Goal: Obtain resource: Download file/media

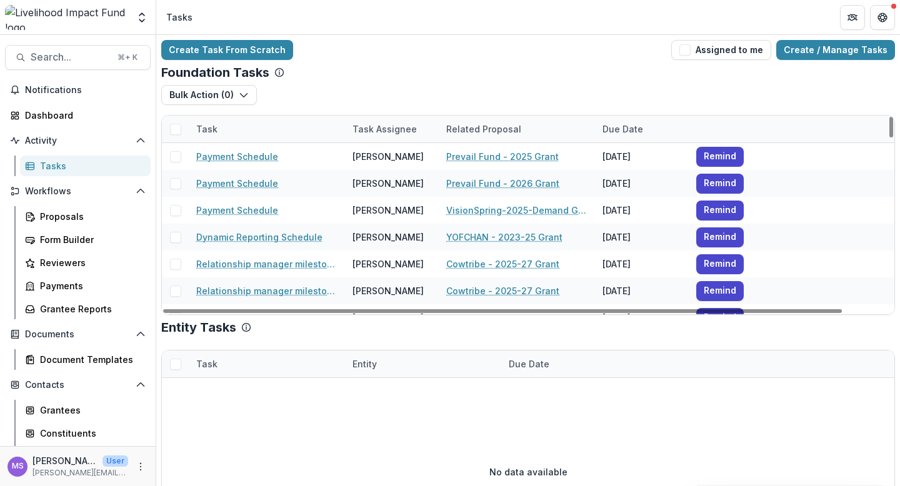
click at [401, 131] on div "Task Assignee" at bounding box center [384, 129] width 79 height 13
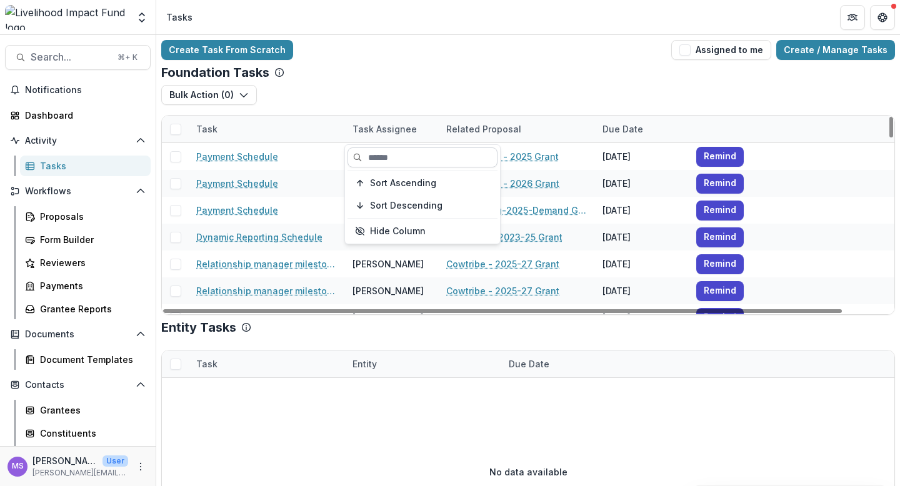
click at [395, 166] on input at bounding box center [423, 158] width 150 height 20
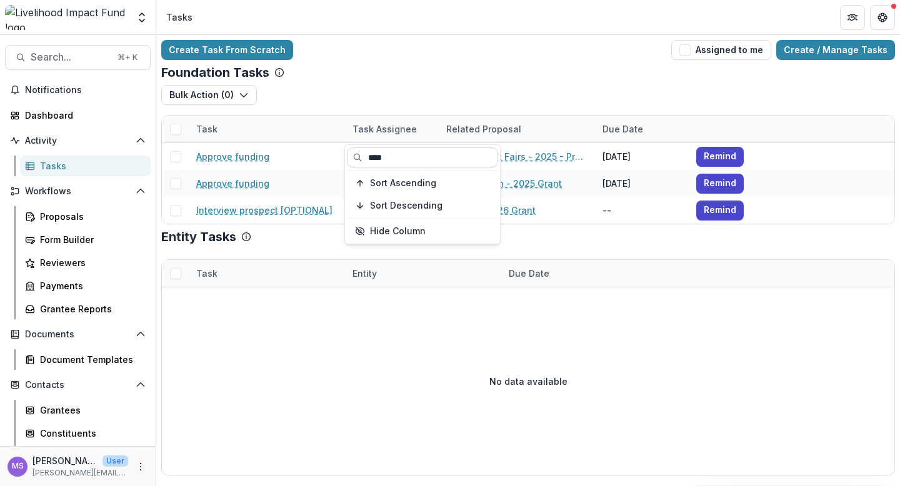
type input "****"
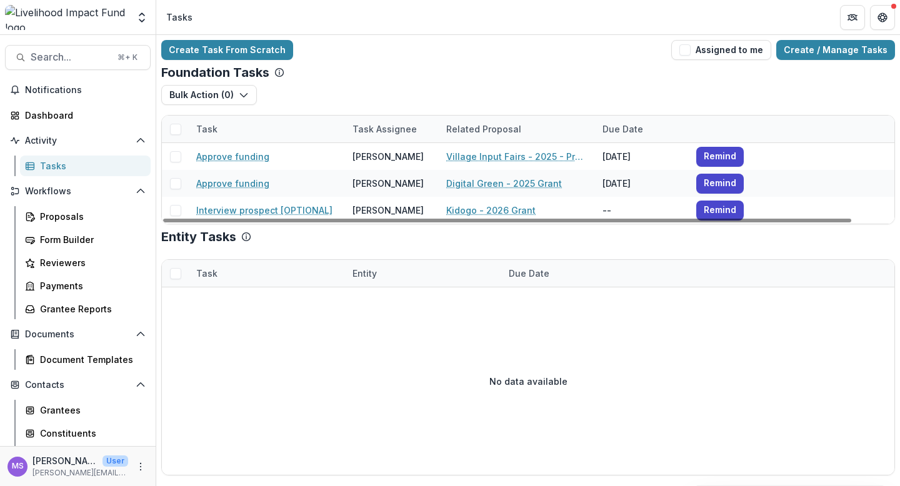
click at [382, 334] on div "No data available" at bounding box center [528, 382] width 733 height 188
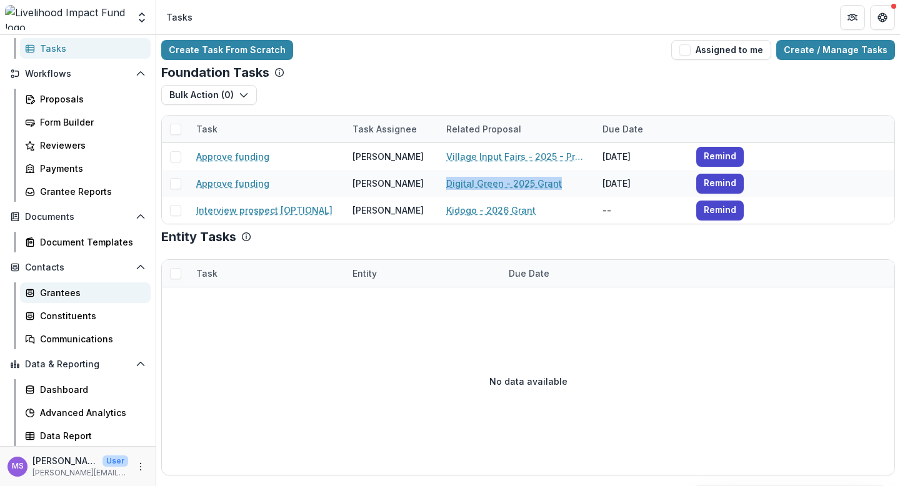
click at [78, 294] on div "Grantees" at bounding box center [90, 292] width 101 height 13
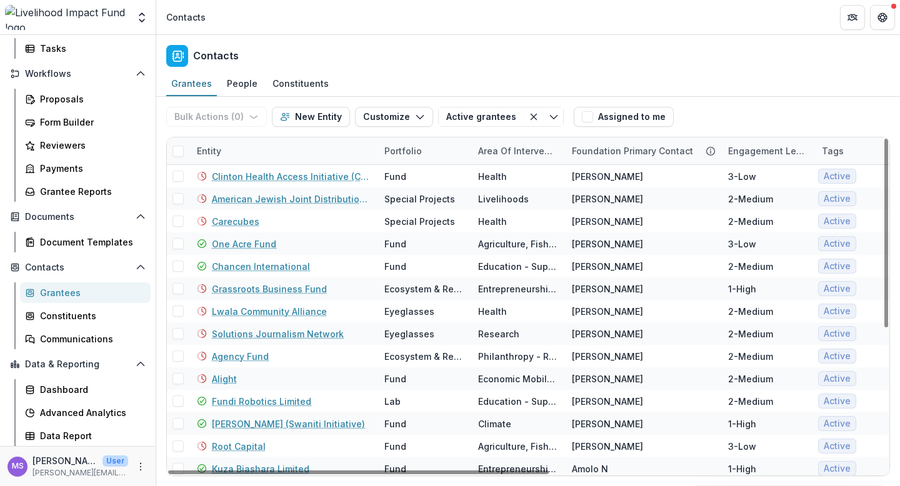
click at [293, 148] on div "Entity" at bounding box center [283, 151] width 188 height 27
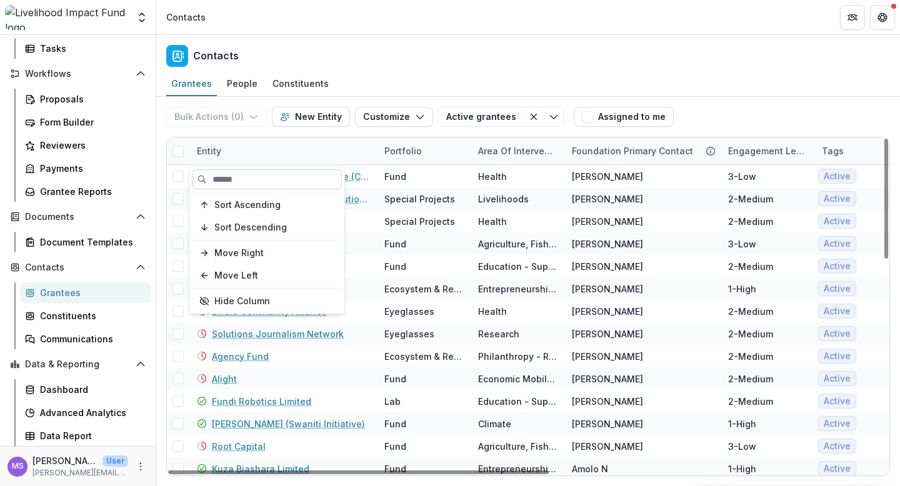
click at [295, 173] on input at bounding box center [267, 179] width 150 height 20
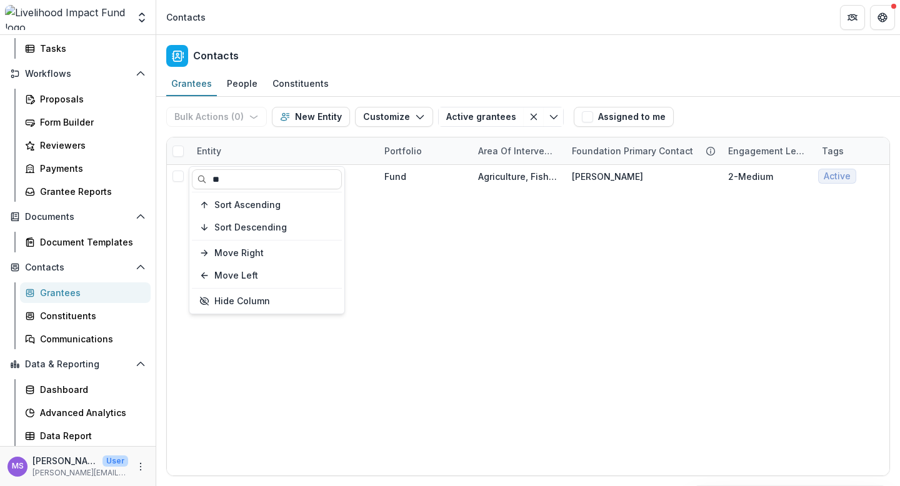
type input "*"
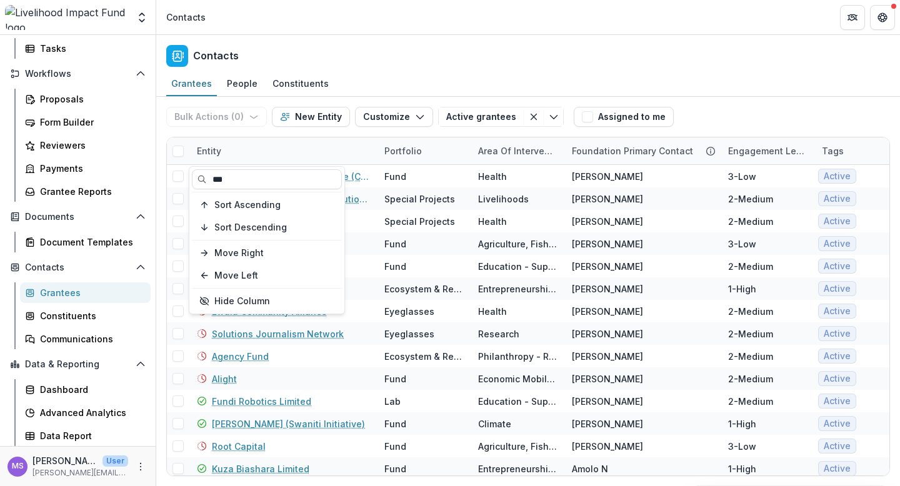
type input "****"
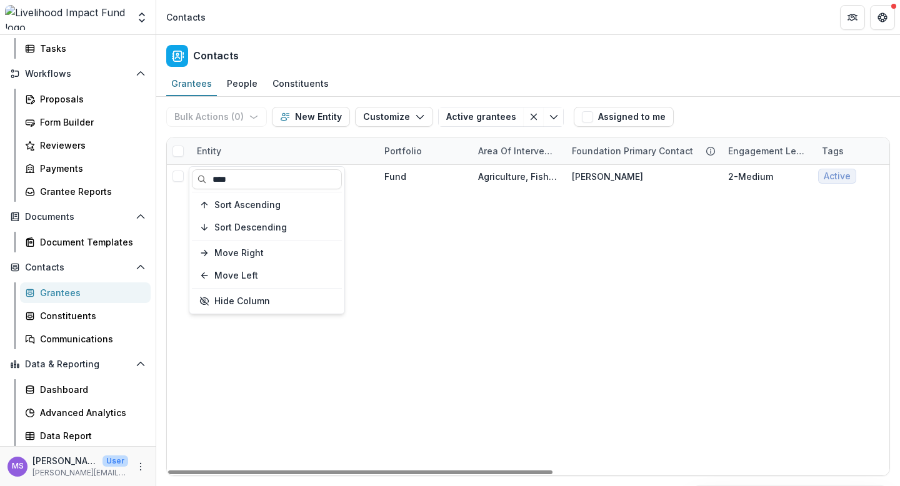
click at [433, 197] on div "CultivAid LTD Fund Agriculture, Fishing & Conservation Rachel P 2-Medium Active…" at bounding box center [844, 320] width 1354 height 311
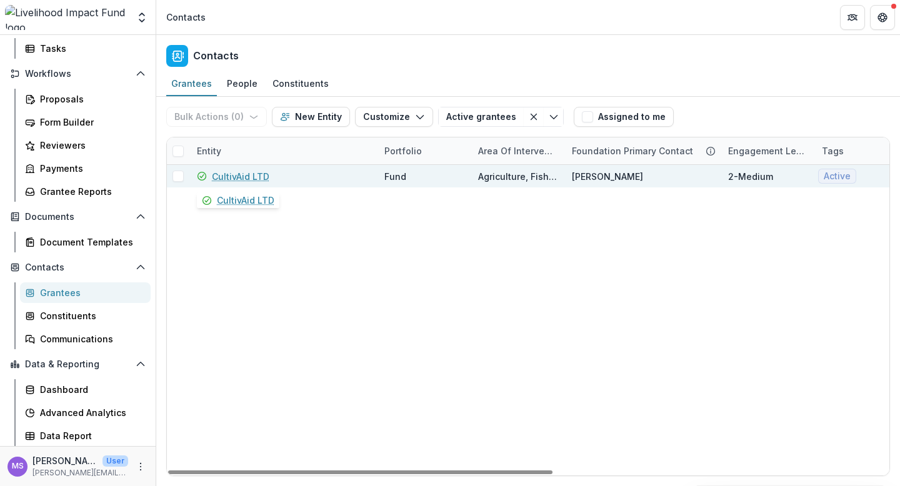
click at [244, 172] on link "CultivAid LTD" at bounding box center [241, 176] width 58 height 13
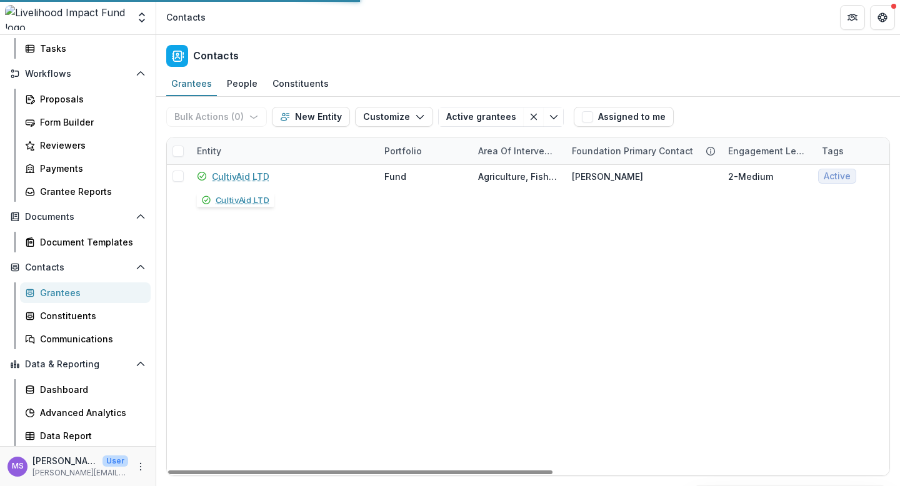
click at [285, 144] on div "Entity" at bounding box center [283, 151] width 188 height 27
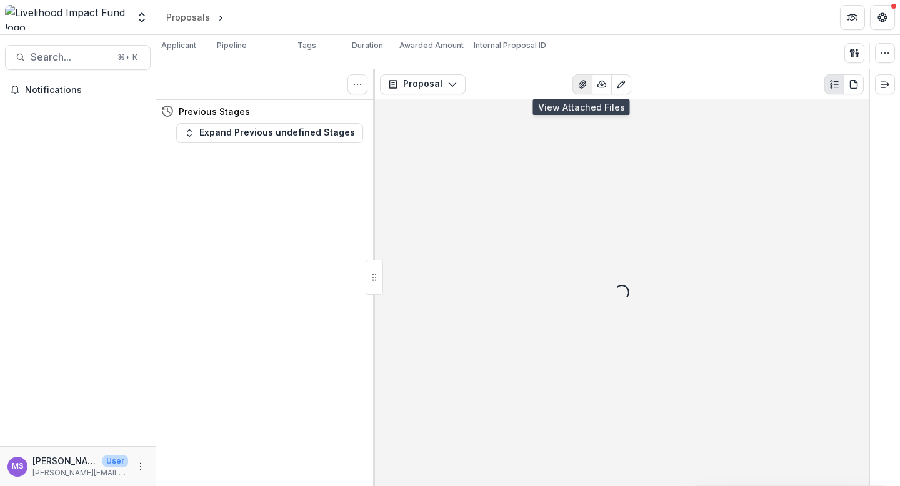
click at [578, 91] on button "View Attached Files" at bounding box center [583, 84] width 20 height 20
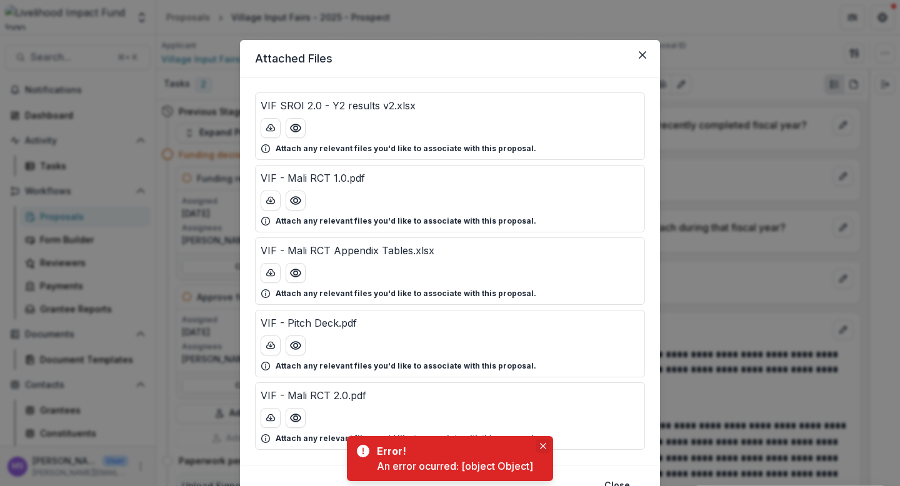
click at [542, 446] on icon "Close" at bounding box center [543, 446] width 6 height 6
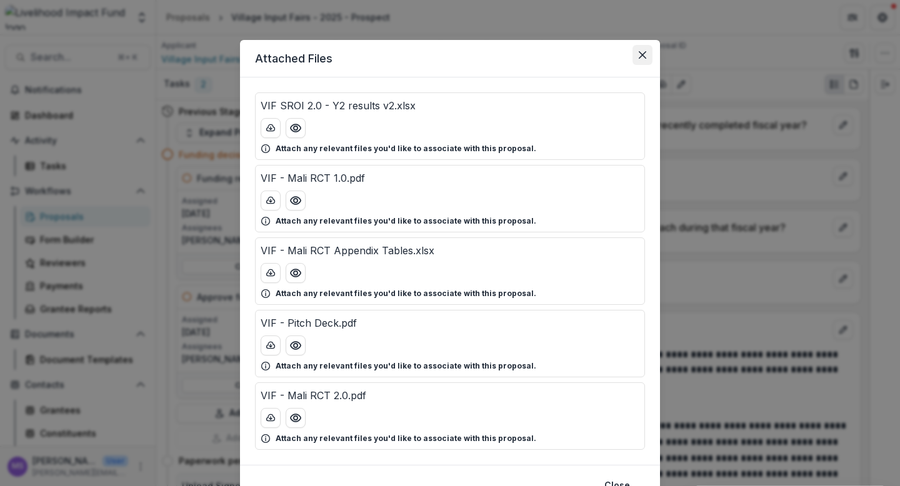
click at [644, 51] on icon "Close" at bounding box center [643, 55] width 8 height 8
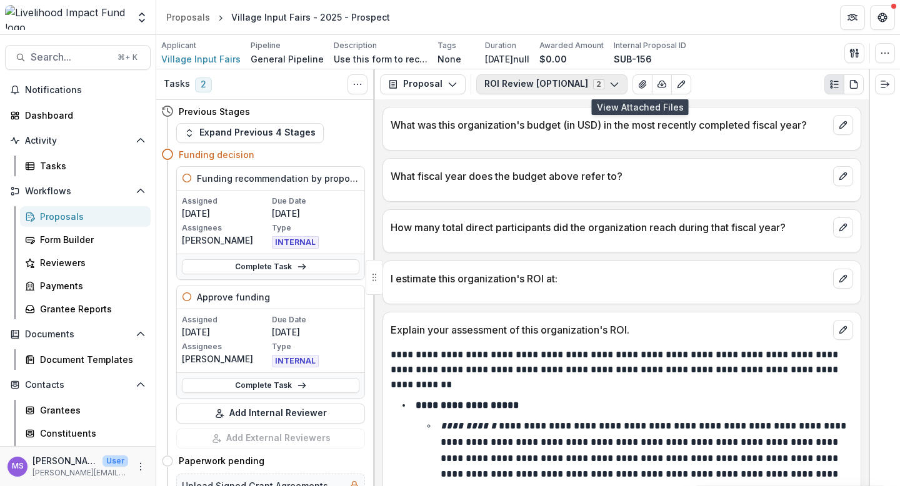
click at [612, 85] on icon "button" at bounding box center [614, 84] width 10 height 10
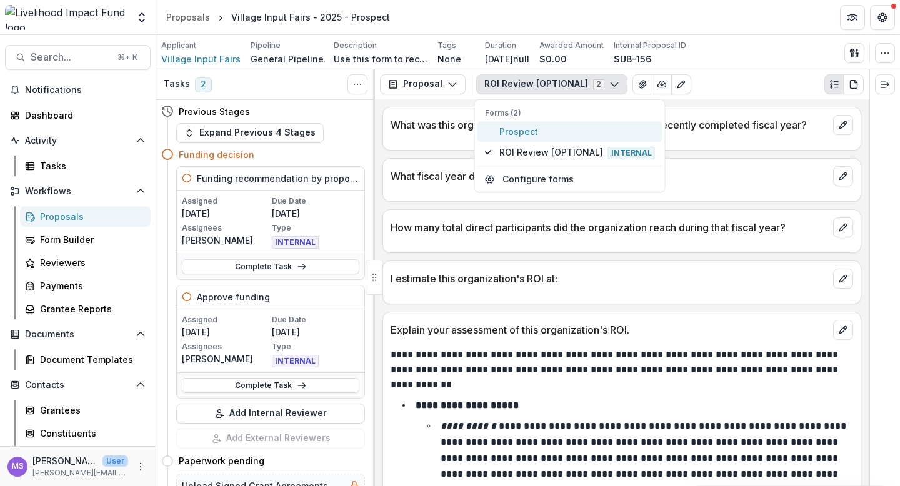
click at [554, 131] on span "Prospect" at bounding box center [577, 131] width 156 height 13
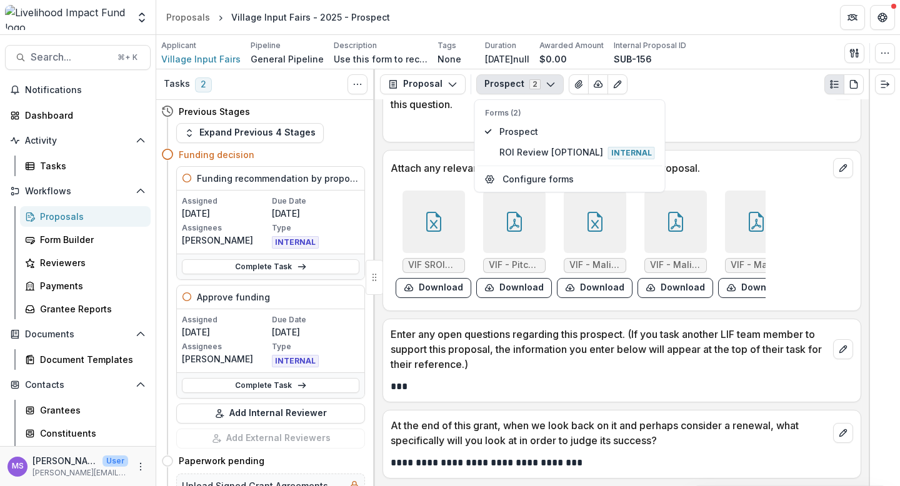
scroll to position [2054, 0]
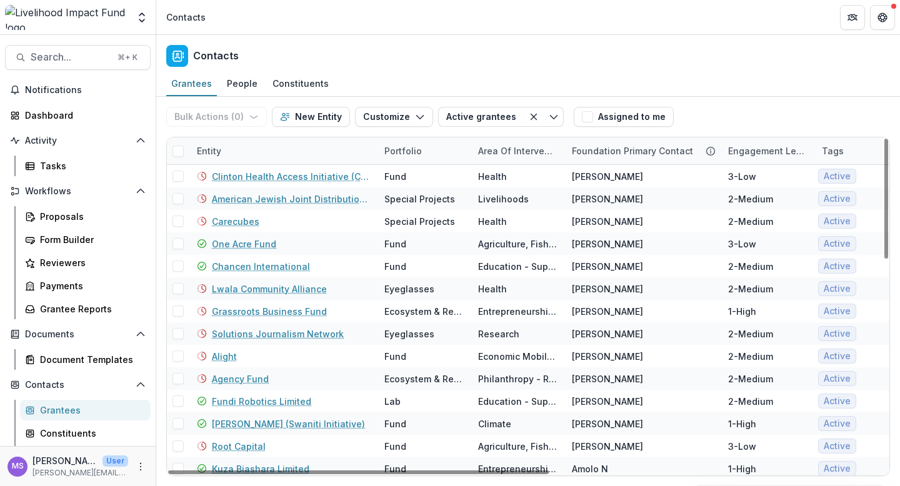
click at [276, 150] on div "Entity" at bounding box center [283, 151] width 188 height 27
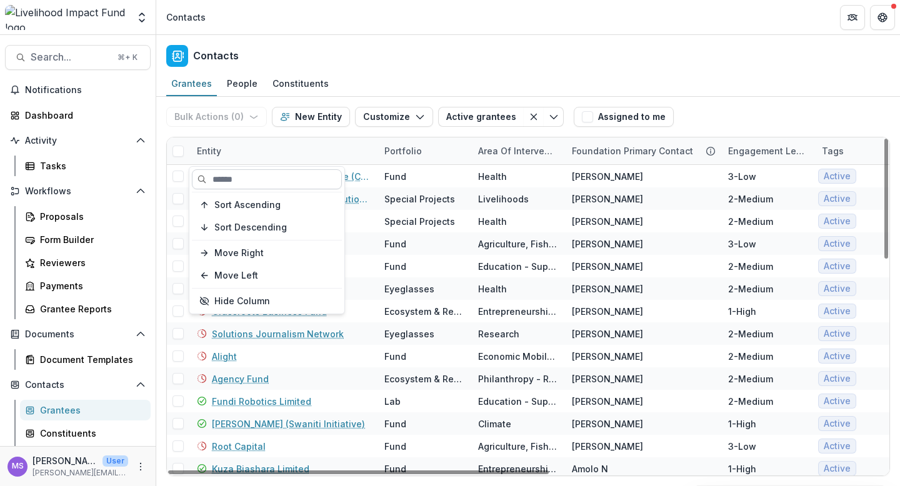
click at [271, 176] on input at bounding box center [267, 179] width 150 height 20
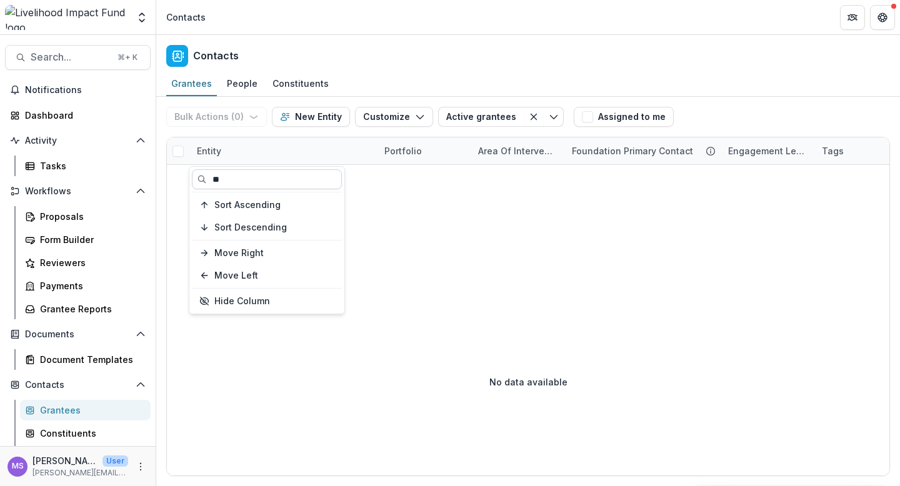
type input "*"
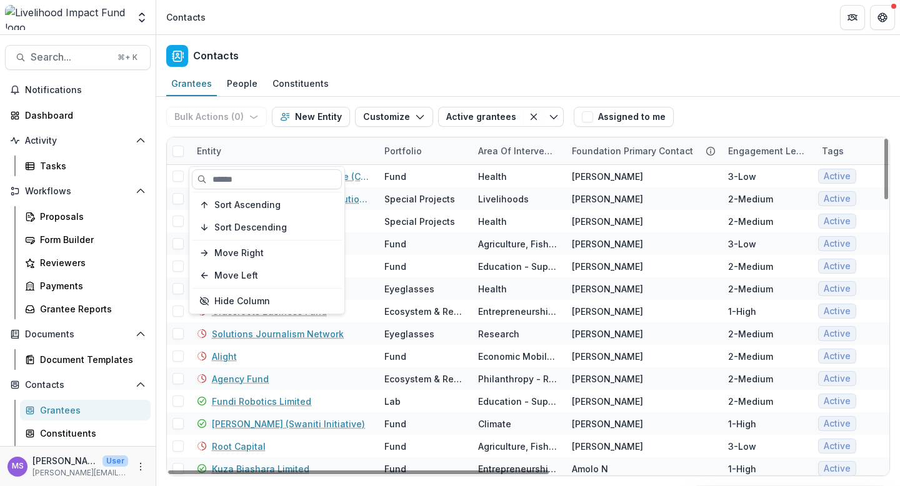
click at [232, 151] on div "Entity" at bounding box center [283, 151] width 188 height 27
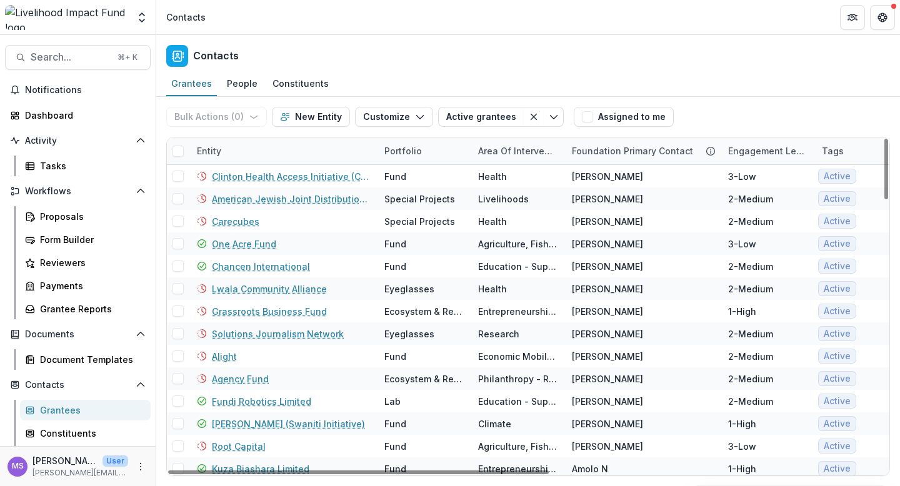
click at [241, 152] on div "Entity" at bounding box center [283, 151] width 188 height 27
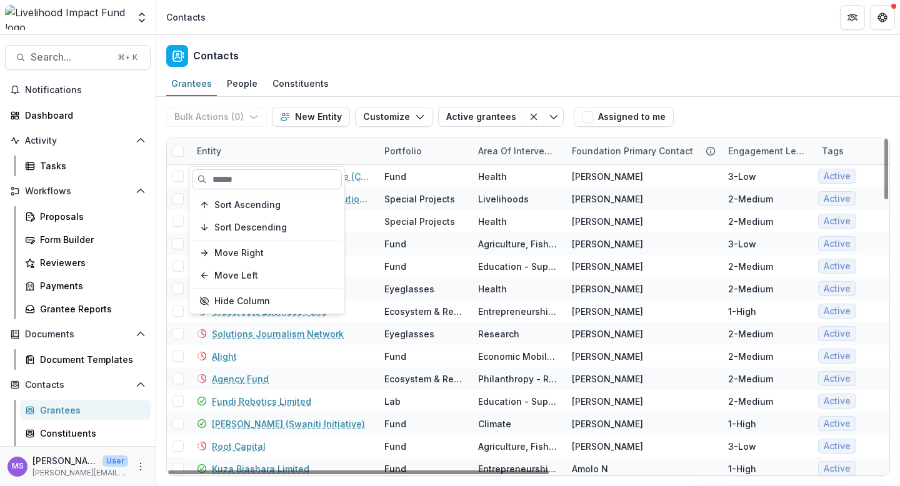
click at [242, 179] on input at bounding box center [267, 179] width 150 height 20
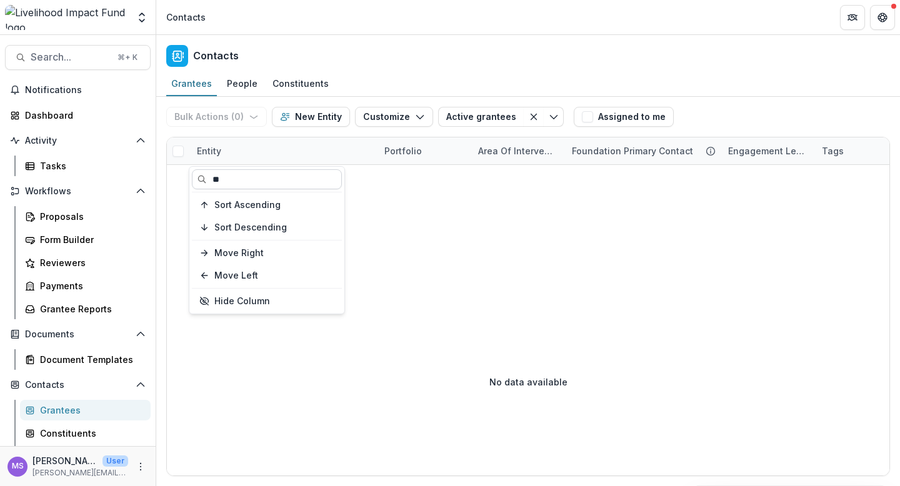
type input "*"
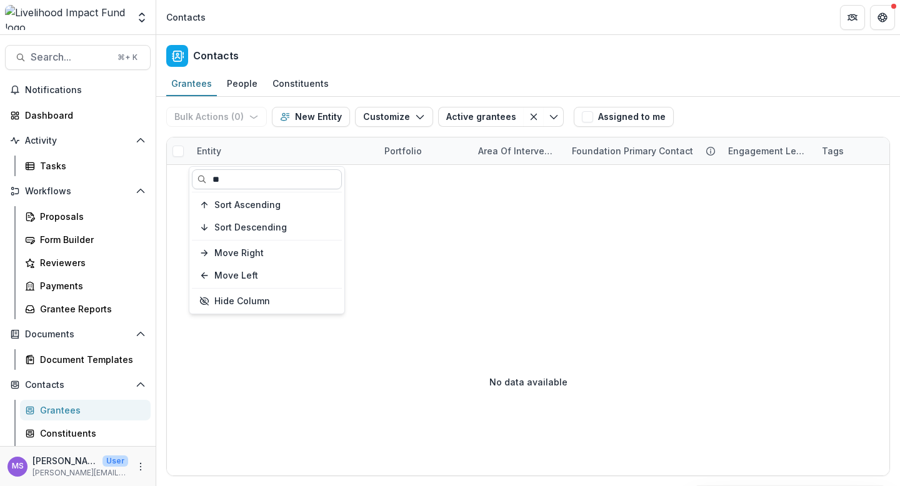
type input "*"
type input "******"
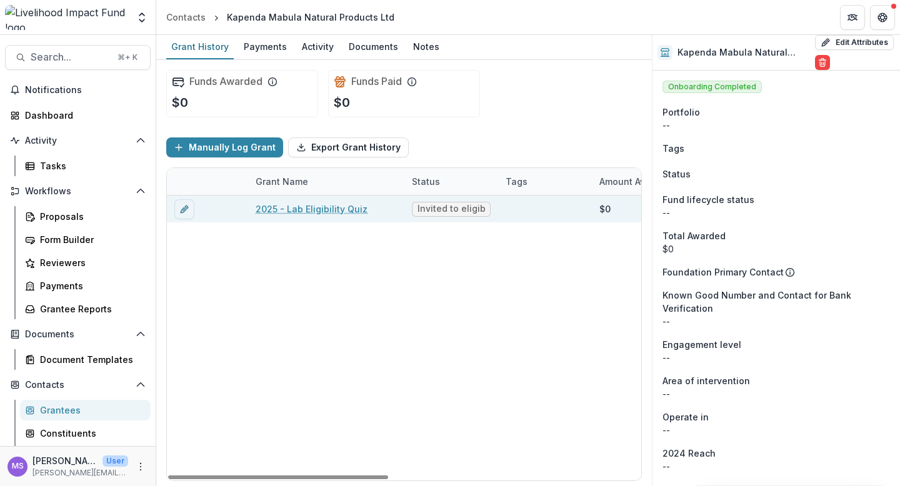
click at [326, 212] on link "2025 - Lab Eligibility Quiz" at bounding box center [312, 209] width 112 height 13
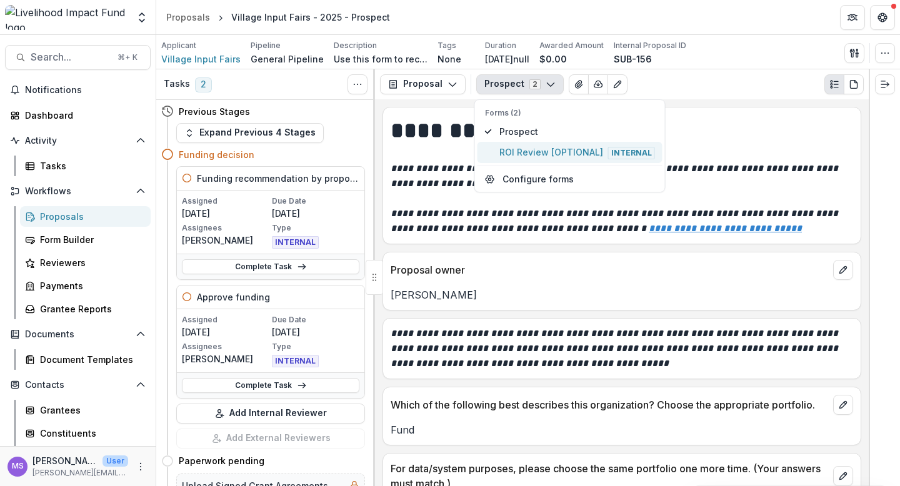
scroll to position [2054, 0]
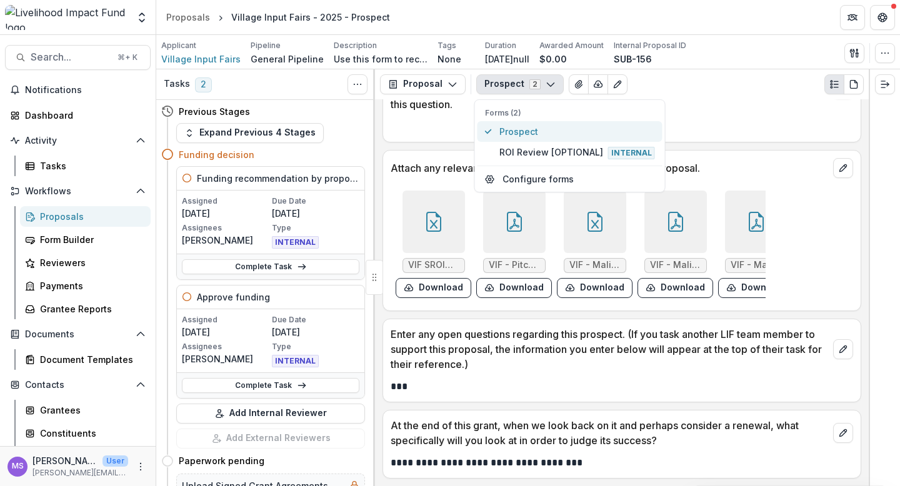
click at [565, 128] on span "Prospect" at bounding box center [577, 131] width 156 height 13
click at [806, 302] on div "VIF SROI 2.0 - Y2 results v2.xlsx Download VIF - Pitch Deck.pdf Download VIF - …" at bounding box center [622, 245] width 463 height 118
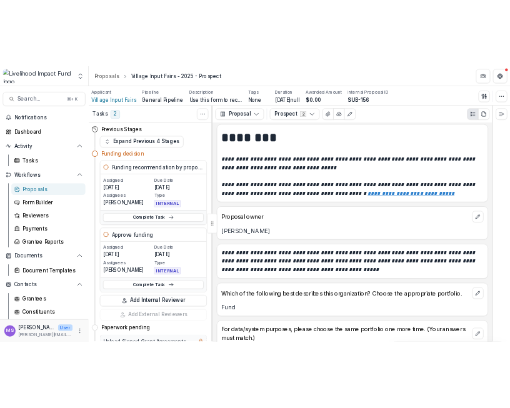
scroll to position [0, 0]
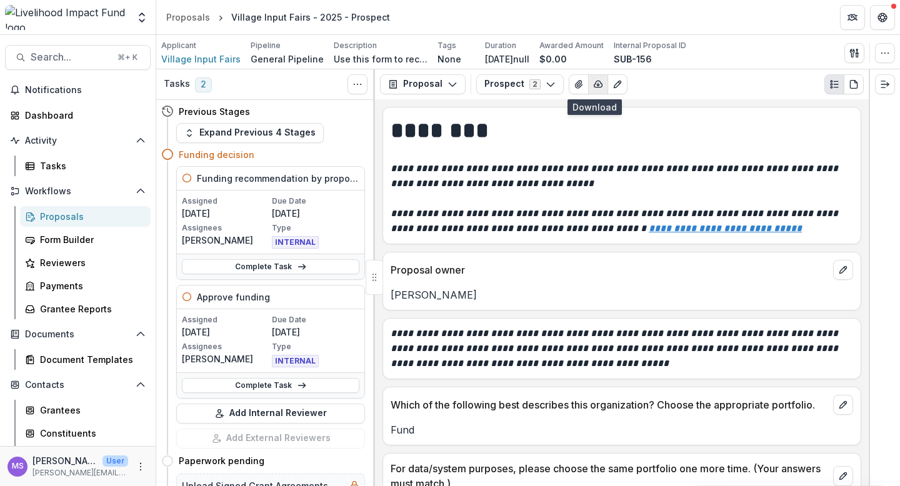
click at [595, 84] on icon "button" at bounding box center [598, 84] width 10 height 10
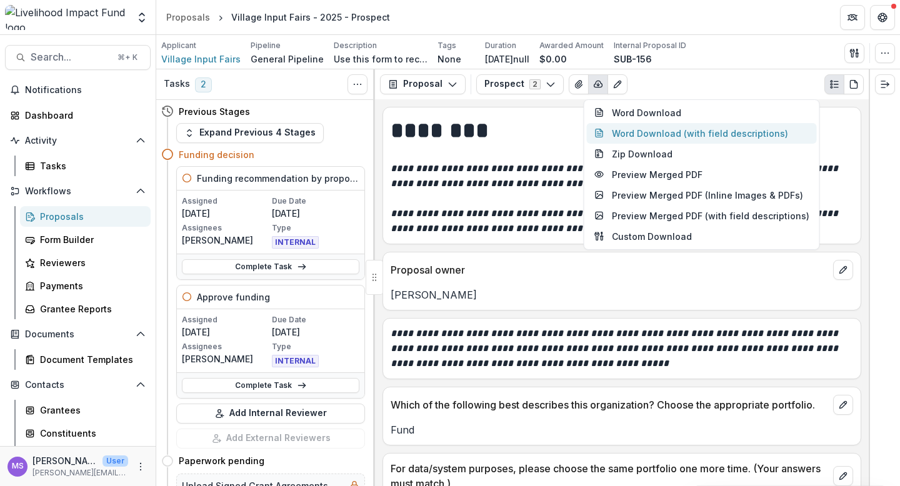
click at [629, 133] on button "Word Download (with field descriptions)" at bounding box center [702, 133] width 230 height 21
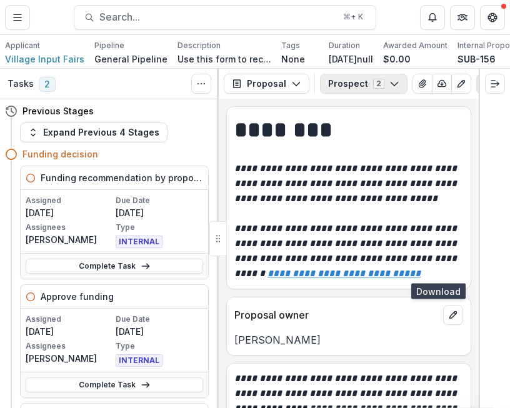
click at [393, 83] on polyline "button" at bounding box center [394, 85] width 7 height 4
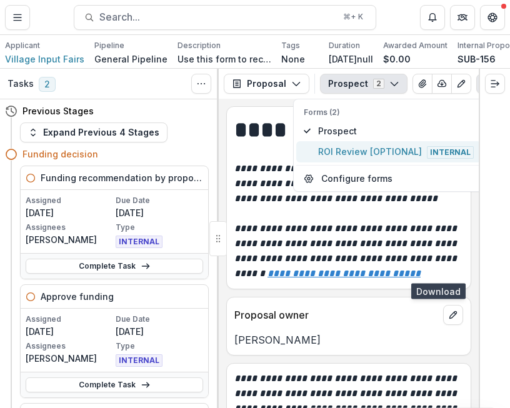
click at [372, 151] on span "ROI Review [OPTIONAL] Internal" at bounding box center [396, 152] width 156 height 14
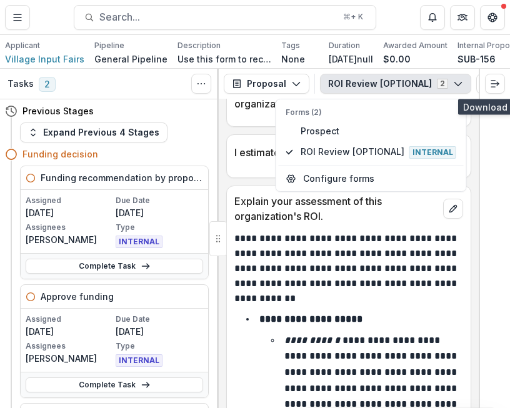
scroll to position [175, 0]
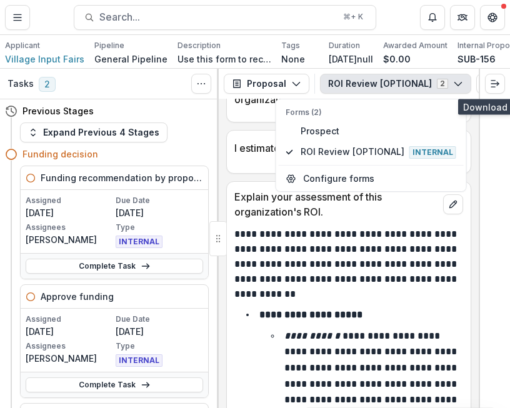
click at [454, 83] on icon "button" at bounding box center [458, 84] width 10 height 10
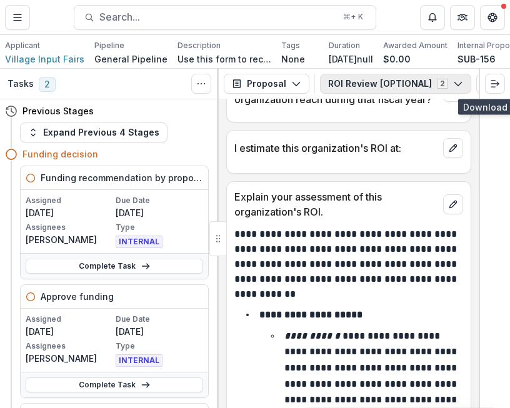
click at [453, 82] on icon "button" at bounding box center [458, 84] width 10 height 10
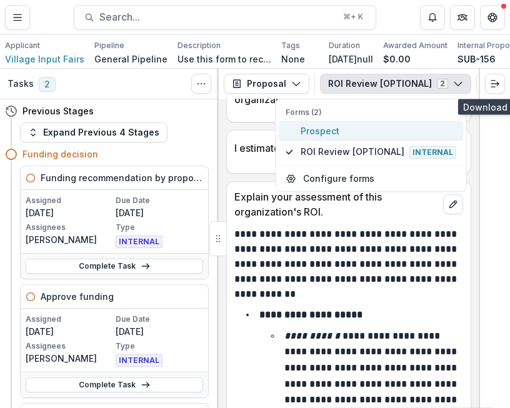
click at [343, 129] on span "Prospect" at bounding box center [379, 130] width 156 height 13
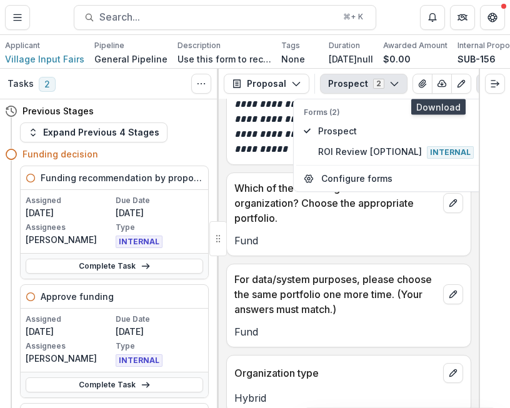
scroll to position [303, 0]
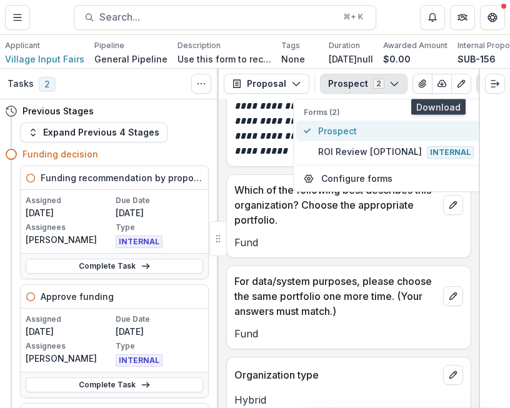
click at [345, 133] on span "Prospect" at bounding box center [396, 130] width 156 height 13
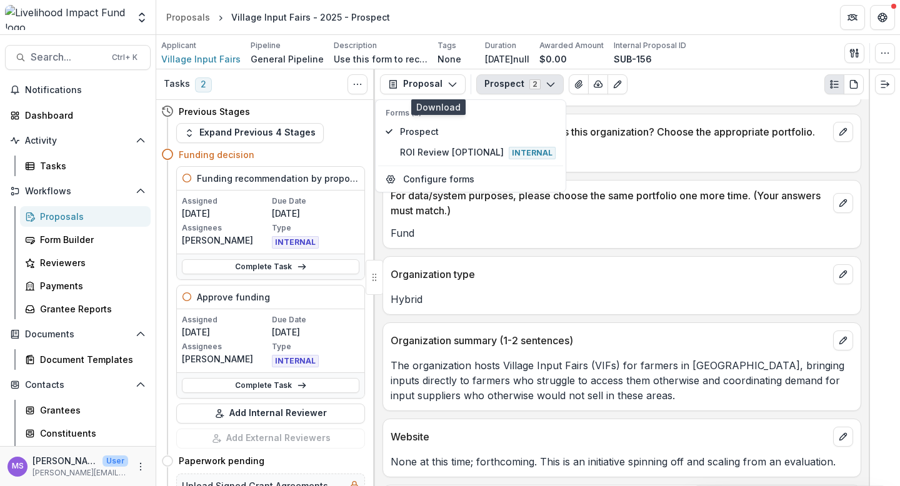
scroll to position [228, 0]
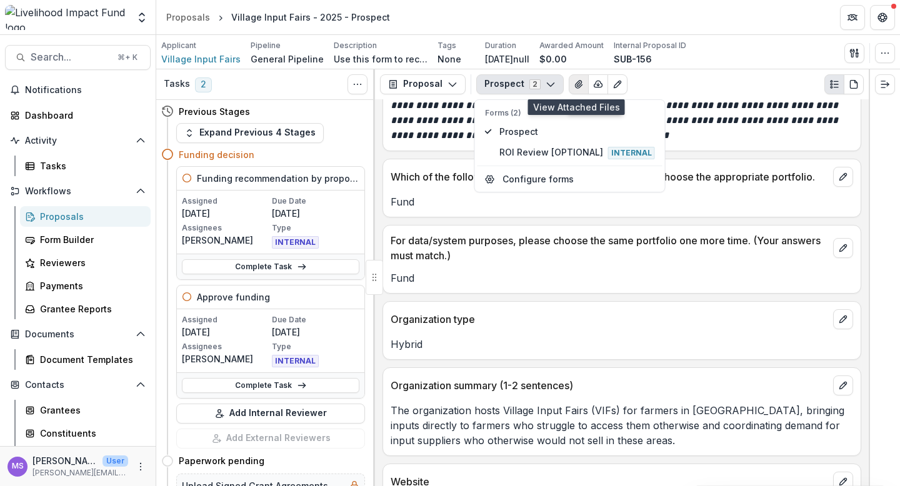
click at [576, 85] on icon "View Attached Files" at bounding box center [579, 84] width 10 height 10
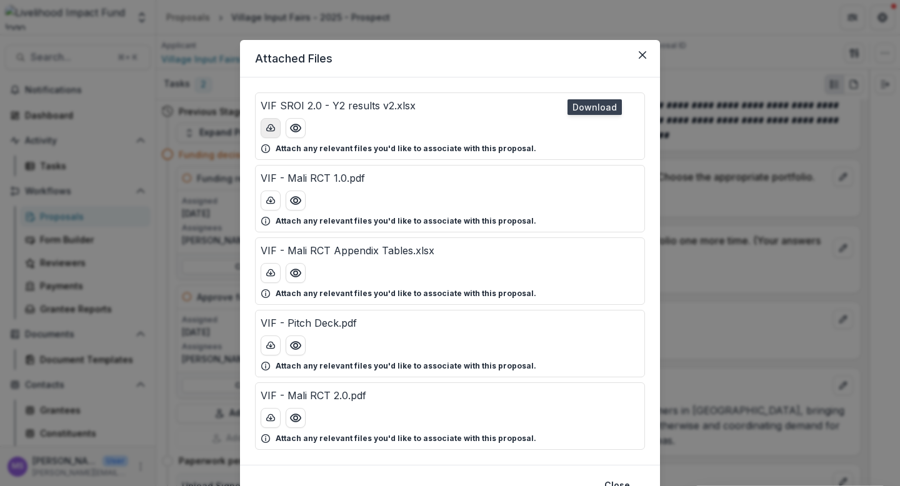
click at [271, 128] on icon "download-button" at bounding box center [271, 128] width 10 height 10
click at [271, 201] on line "download-button" at bounding box center [271, 200] width 0 height 3
click at [270, 268] on button "download-button" at bounding box center [271, 273] width 20 height 20
click at [269, 348] on icon "download-button" at bounding box center [271, 346] width 10 height 10
click at [264, 423] on button "download-button" at bounding box center [271, 418] width 20 height 20
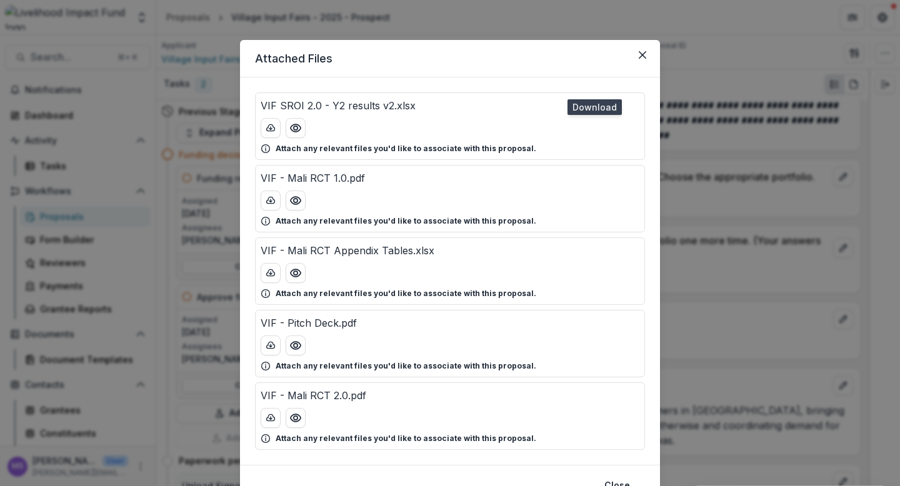
click at [559, 293] on div "Attach any relevant files you'd like to associate with this proposal." at bounding box center [450, 293] width 379 height 11
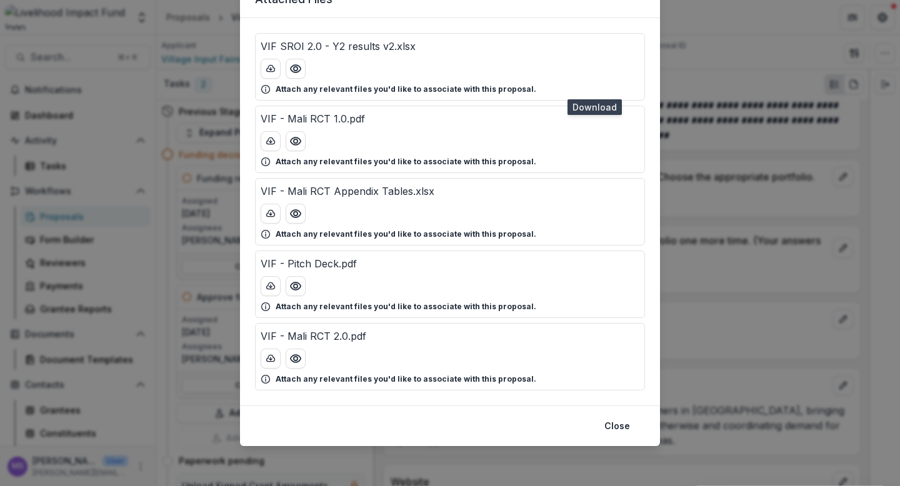
click at [656, 281] on div "VIF SROI 2.0 - Y2 results v2.xlsx Attach any relevant files you'd like to assoc…" at bounding box center [450, 212] width 420 height 388
click at [679, 279] on div "Attached Files VIF SROI 2.0 - Y2 results v2.xlsx Attach any relevant files you'…" at bounding box center [450, 243] width 900 height 486
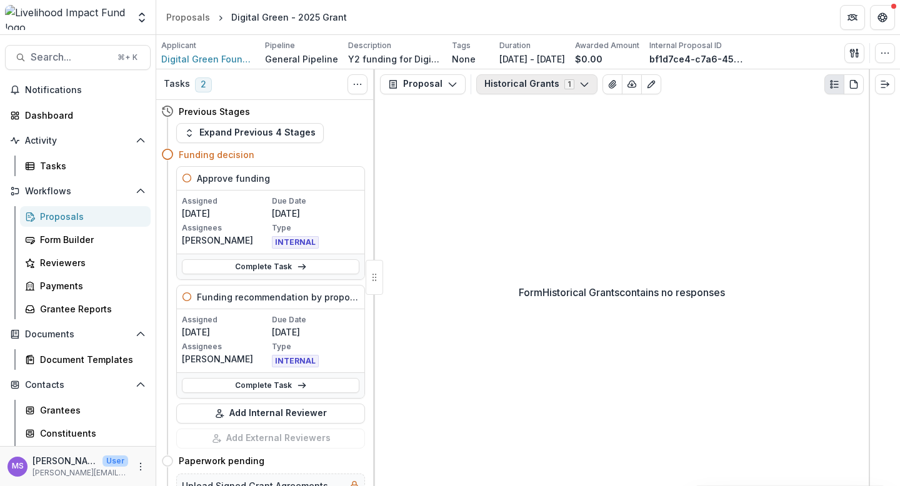
click at [579, 83] on icon "button" at bounding box center [584, 84] width 10 height 10
click at [474, 273] on div "Form Historical Grants contains no responses" at bounding box center [622, 292] width 494 height 387
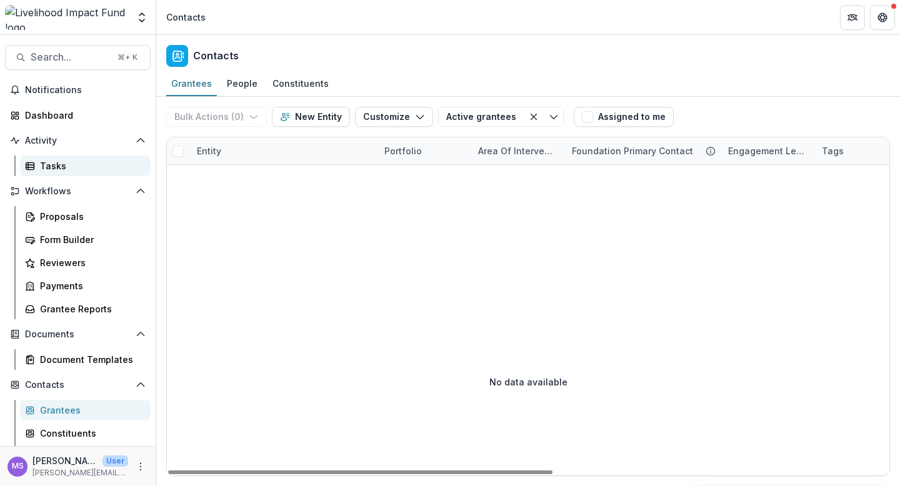
click at [71, 166] on div "Tasks" at bounding box center [90, 165] width 101 height 13
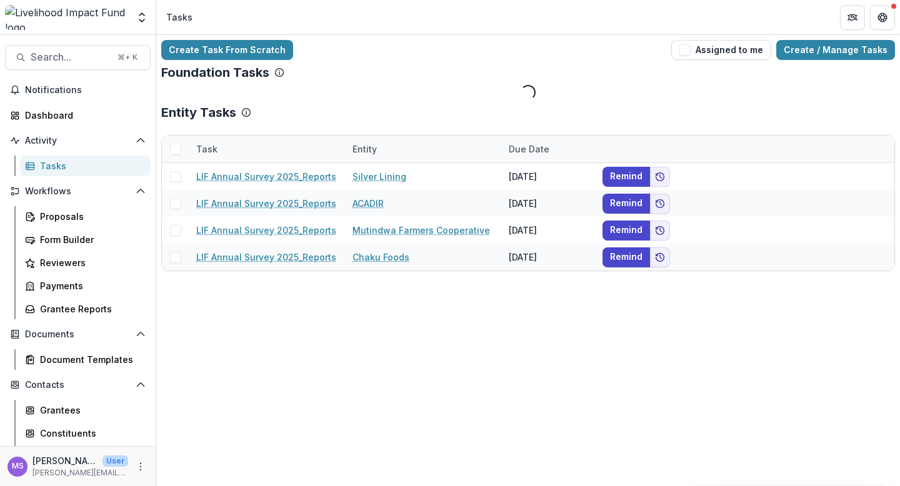
click at [395, 148] on div "Entity" at bounding box center [423, 149] width 156 height 27
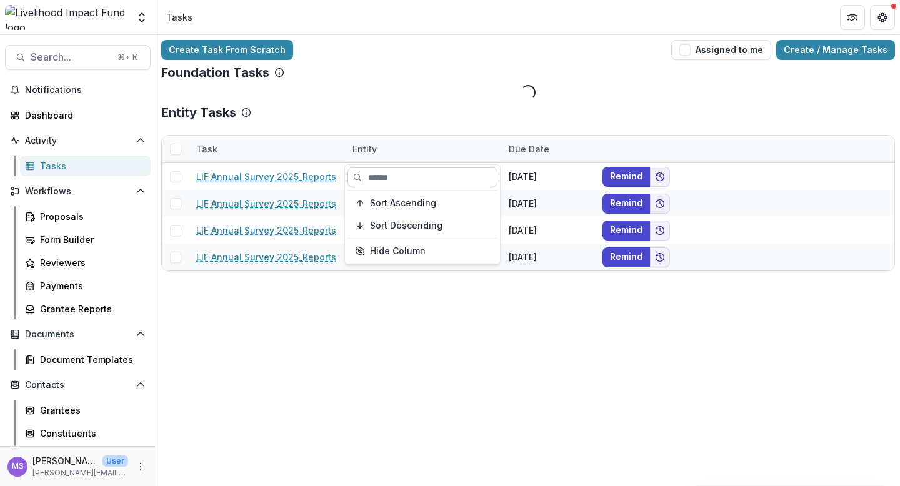
click at [389, 176] on input at bounding box center [423, 178] width 150 height 20
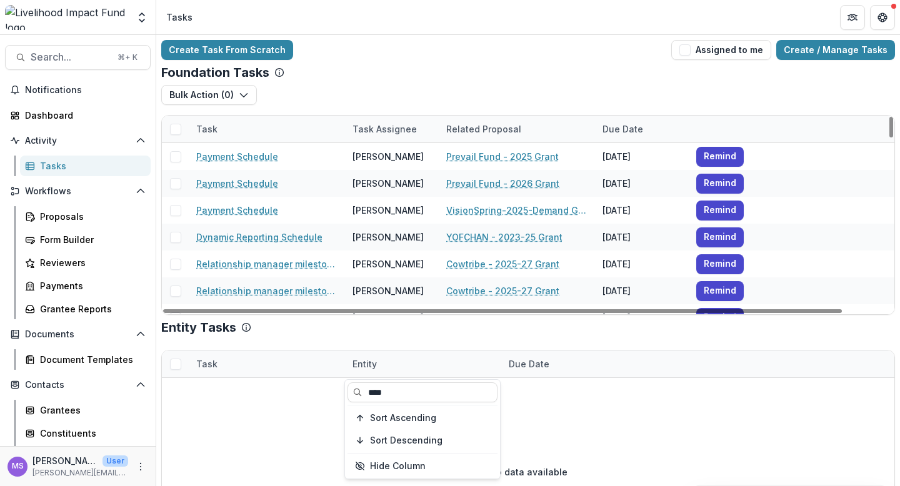
type input "****"
click at [388, 128] on div "Task Assignee" at bounding box center [384, 129] width 79 height 13
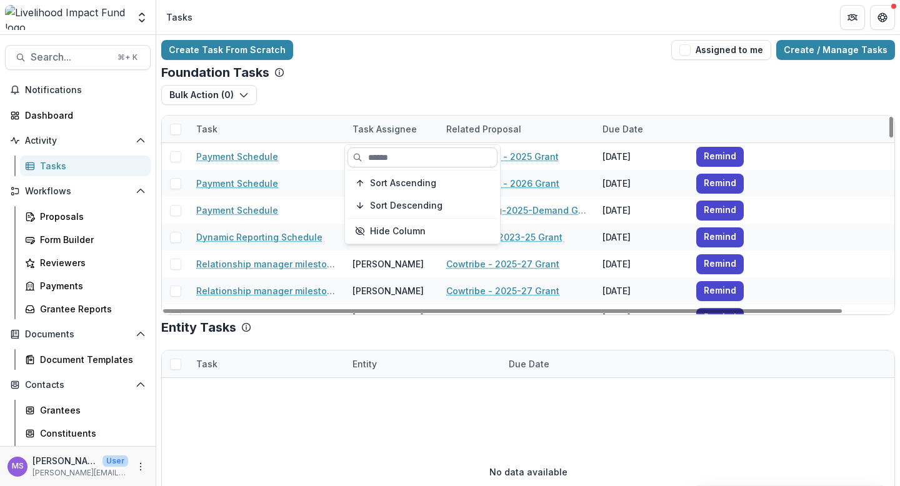
click at [387, 151] on input at bounding box center [423, 158] width 150 height 20
type input "*"
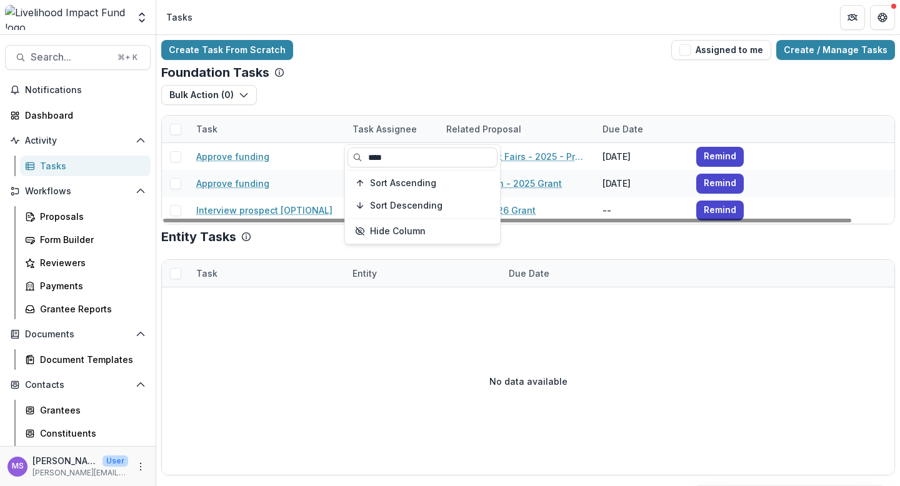
type input "****"
click at [391, 101] on div "Bulk Action ( 0 ) Payment Schedule Tasks Grant Upload Tasks" at bounding box center [528, 100] width 734 height 30
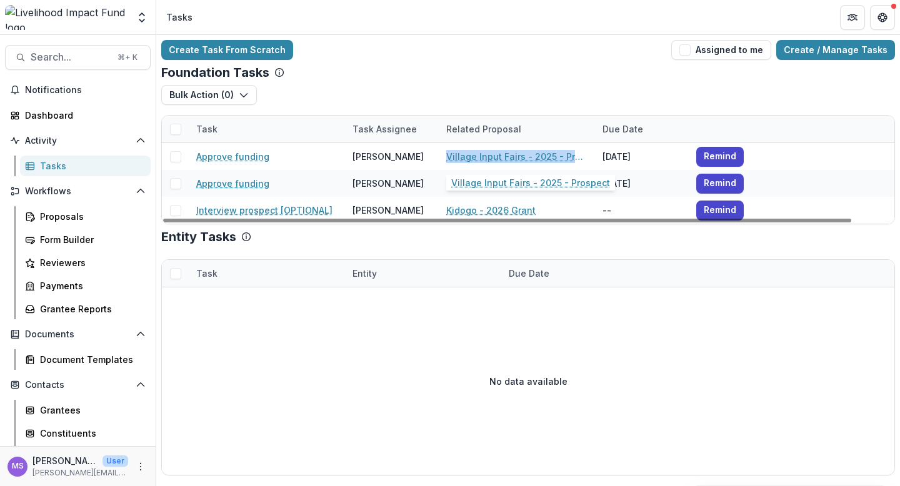
click at [318, 351] on div "No data available" at bounding box center [528, 382] width 733 height 188
click at [48, 408] on div "Grantees" at bounding box center [90, 410] width 101 height 13
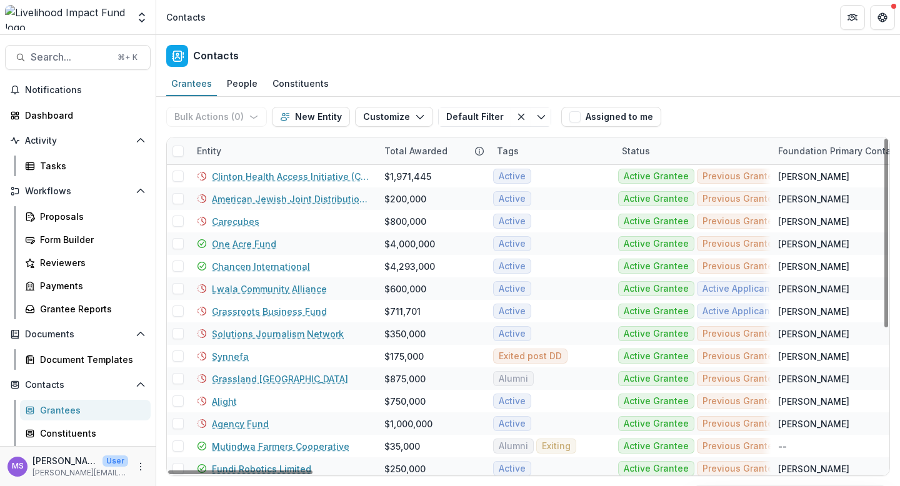
click at [296, 148] on div "Entity" at bounding box center [283, 151] width 188 height 27
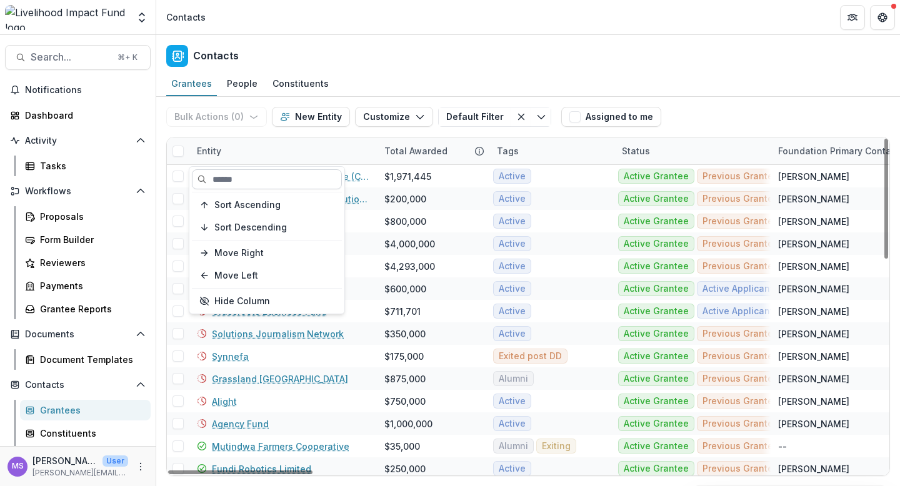
click at [293, 181] on input at bounding box center [267, 179] width 150 height 20
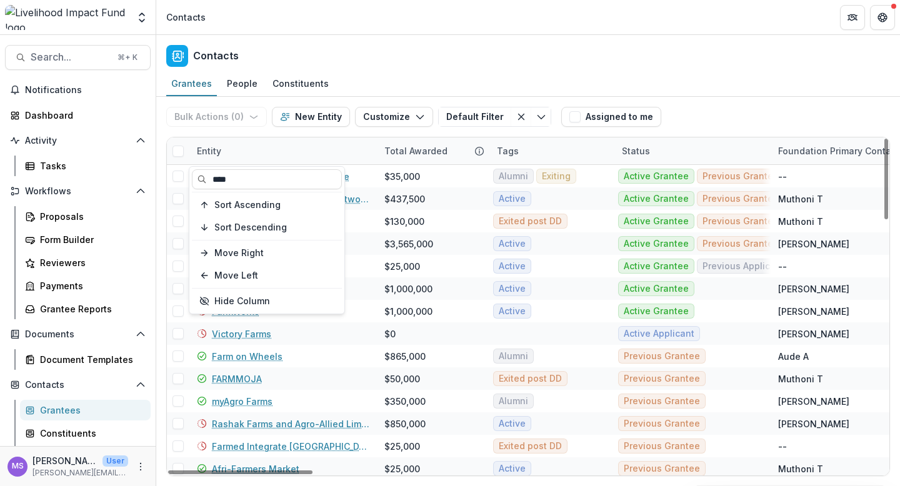
type input "****"
click at [339, 153] on div "Entity" at bounding box center [283, 151] width 188 height 27
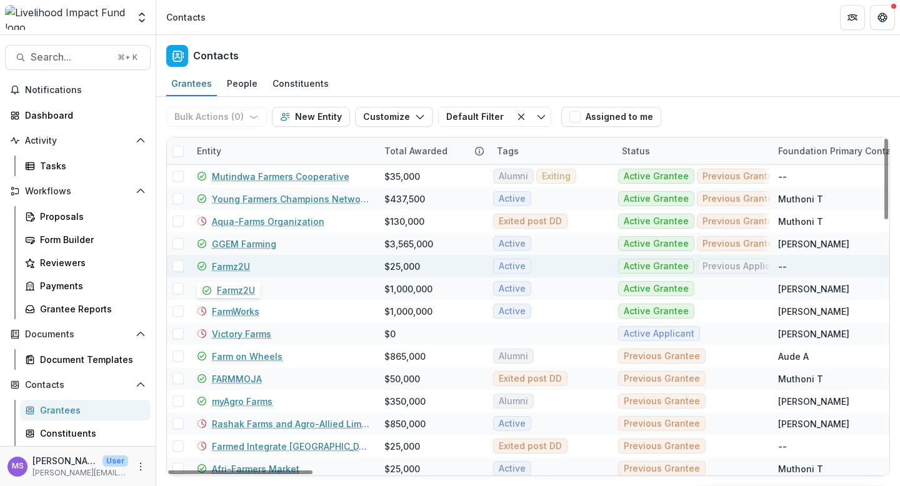
click at [233, 267] on link "Farmz2U" at bounding box center [231, 266] width 38 height 13
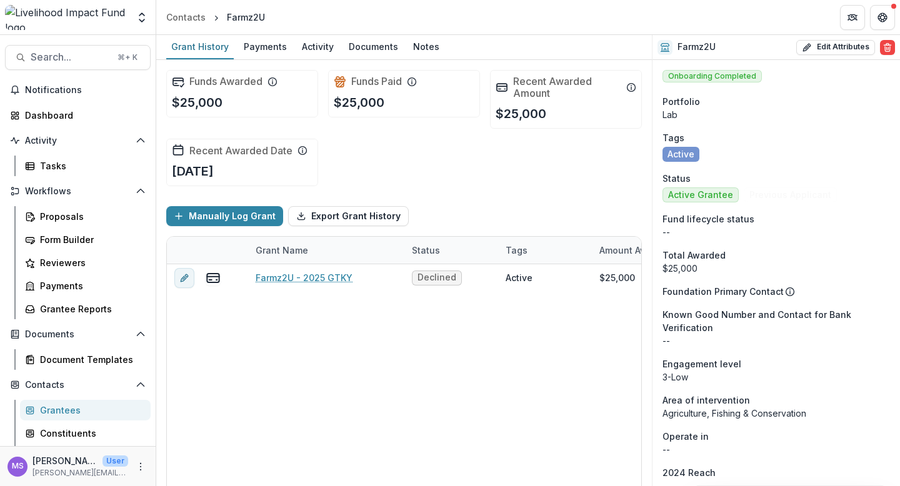
click at [424, 399] on div "Farmz2U - 2025 GTKY Declined Active $25,000 $25,000 Grant $25,000 May 5, 2025 --" at bounding box center [676, 386] width 1019 height 244
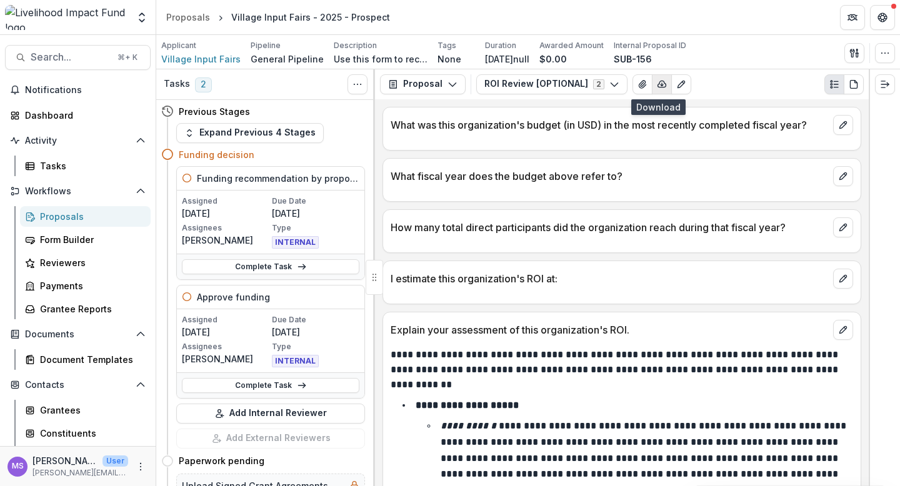
click at [658, 83] on icon "button" at bounding box center [662, 84] width 10 height 10
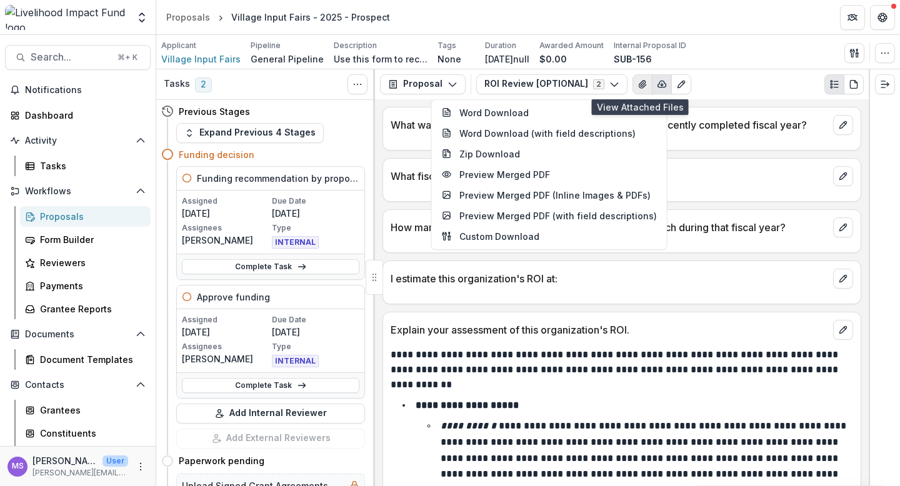
click at [639, 81] on icon "View Attached Files" at bounding box center [642, 85] width 7 height 8
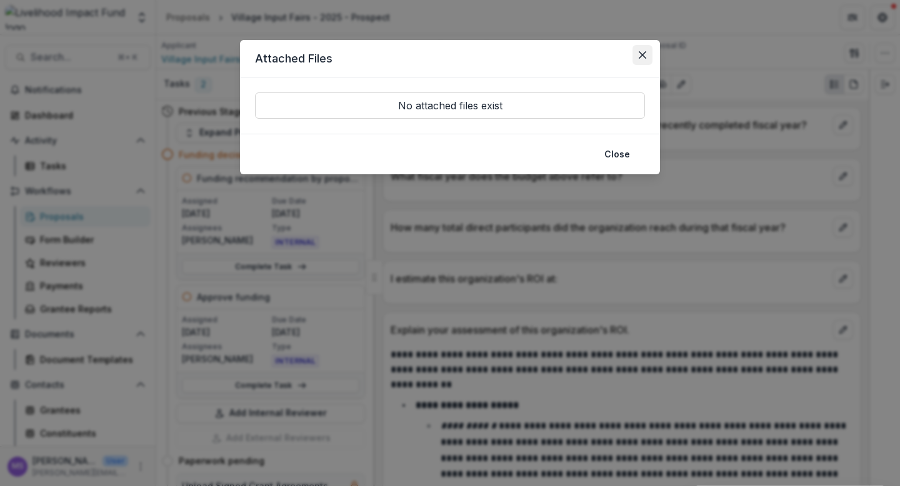
click at [643, 60] on button "Close" at bounding box center [643, 55] width 20 height 20
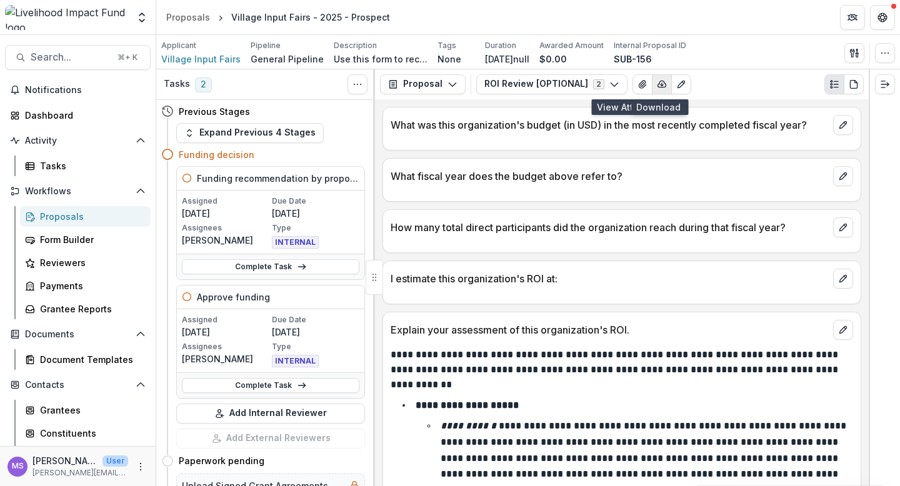
click at [661, 84] on icon "button" at bounding box center [662, 84] width 8 height 6
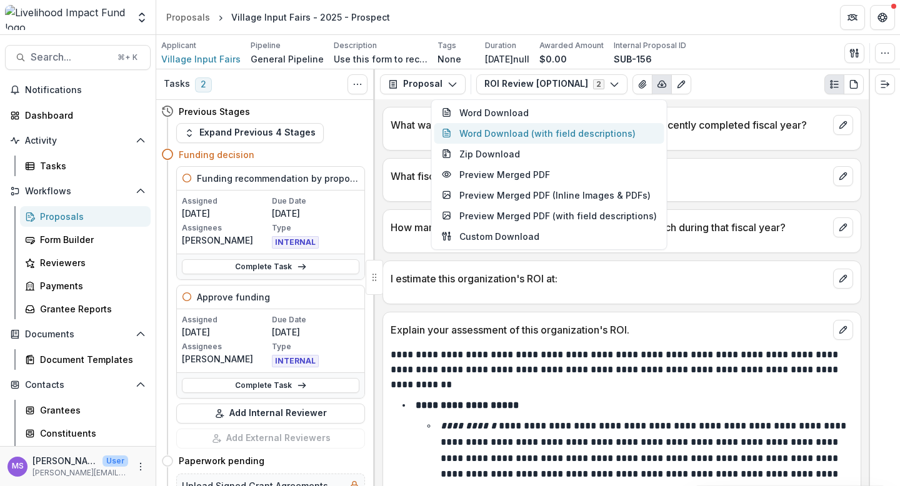
click at [611, 129] on button "Word Download (with field descriptions)" at bounding box center [549, 133] width 230 height 21
